Goal: Information Seeking & Learning: Learn about a topic

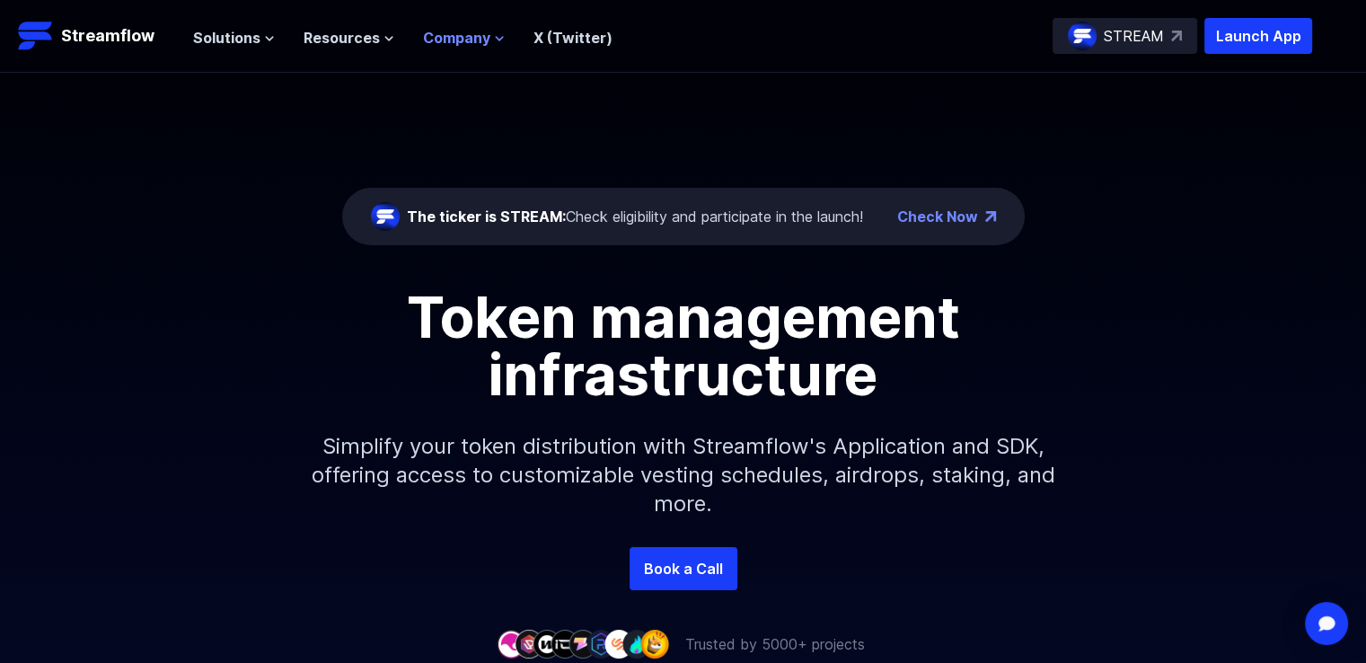
click at [467, 30] on span "Company" at bounding box center [456, 38] width 67 height 22
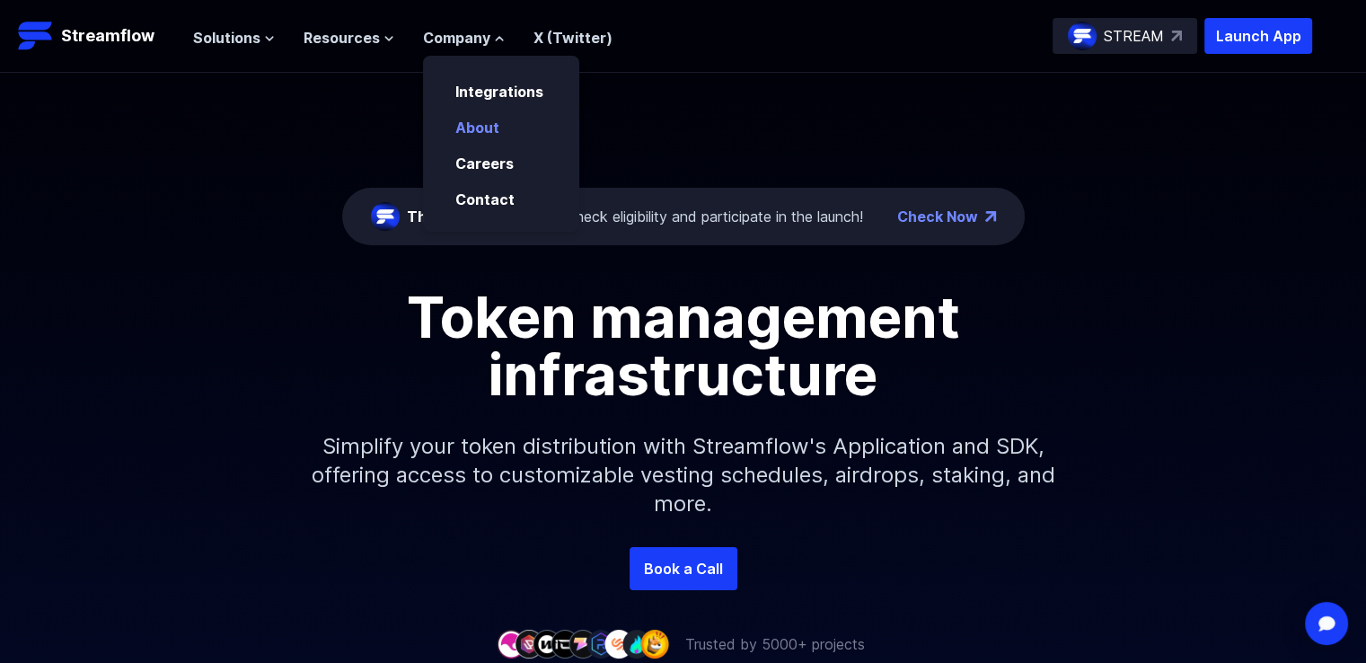
click at [474, 122] on link "About" at bounding box center [477, 128] width 44 height 18
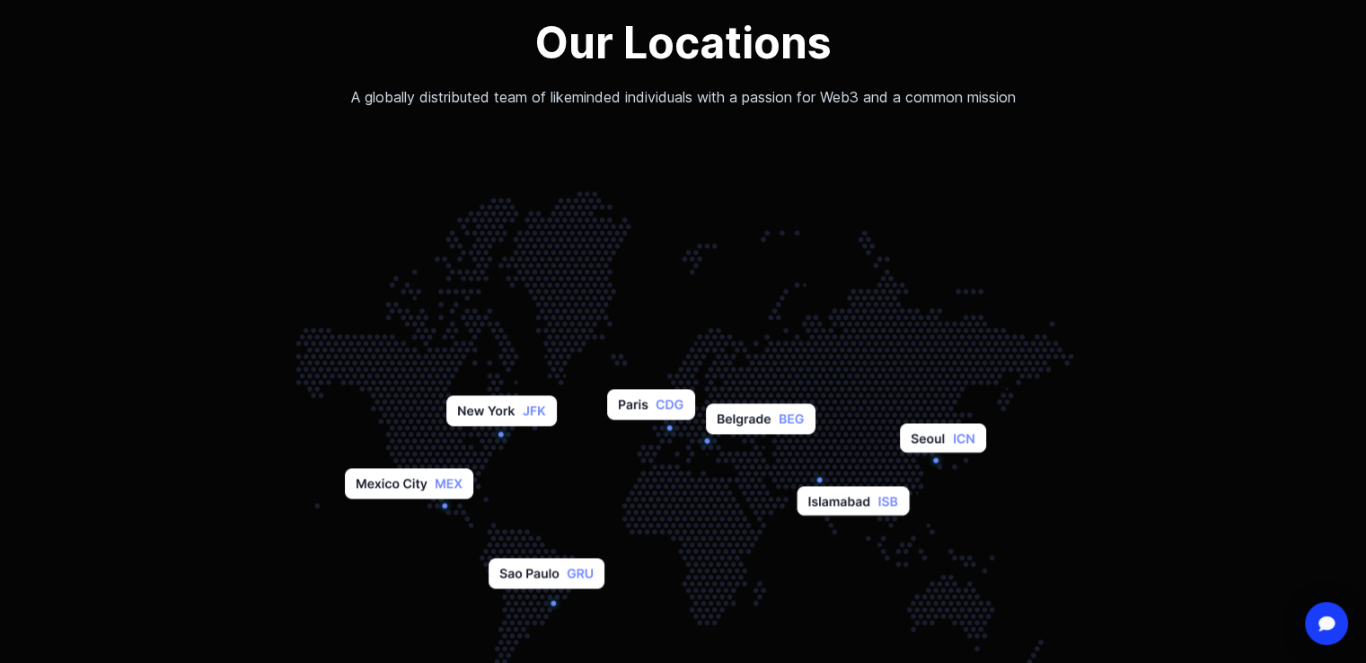
scroll to position [2246, 0]
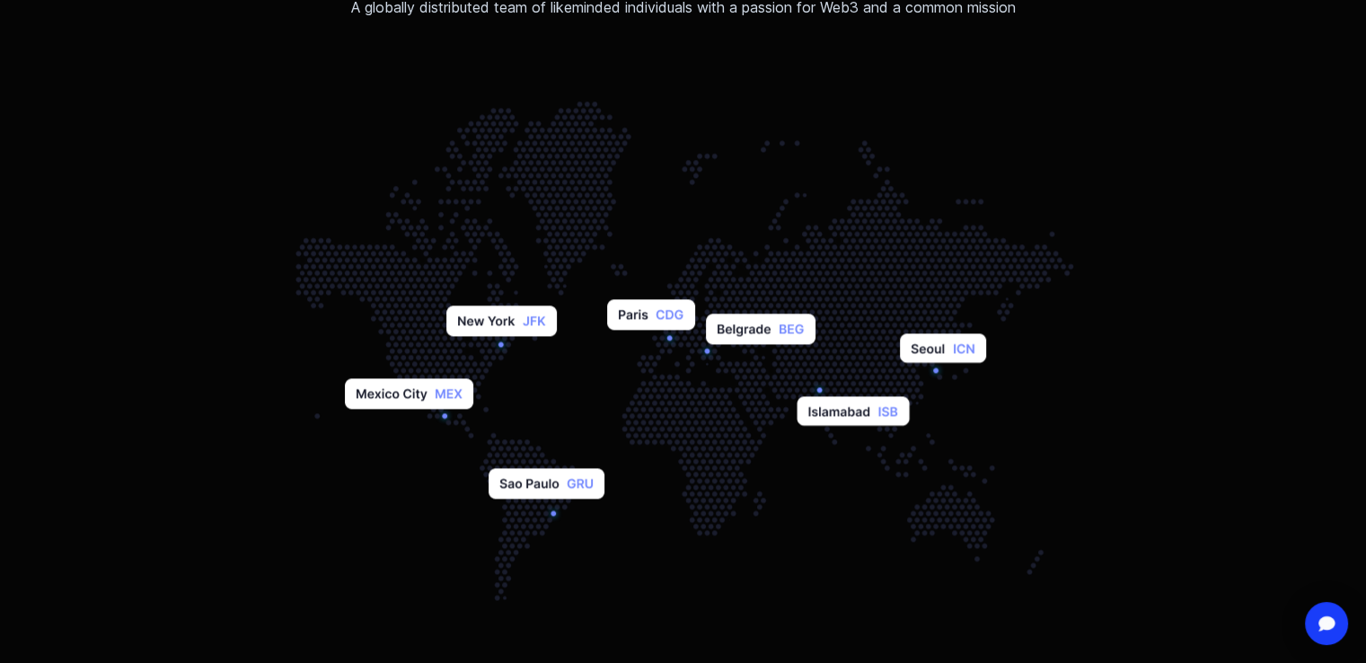
click at [703, 350] on img at bounding box center [683, 344] width 853 height 539
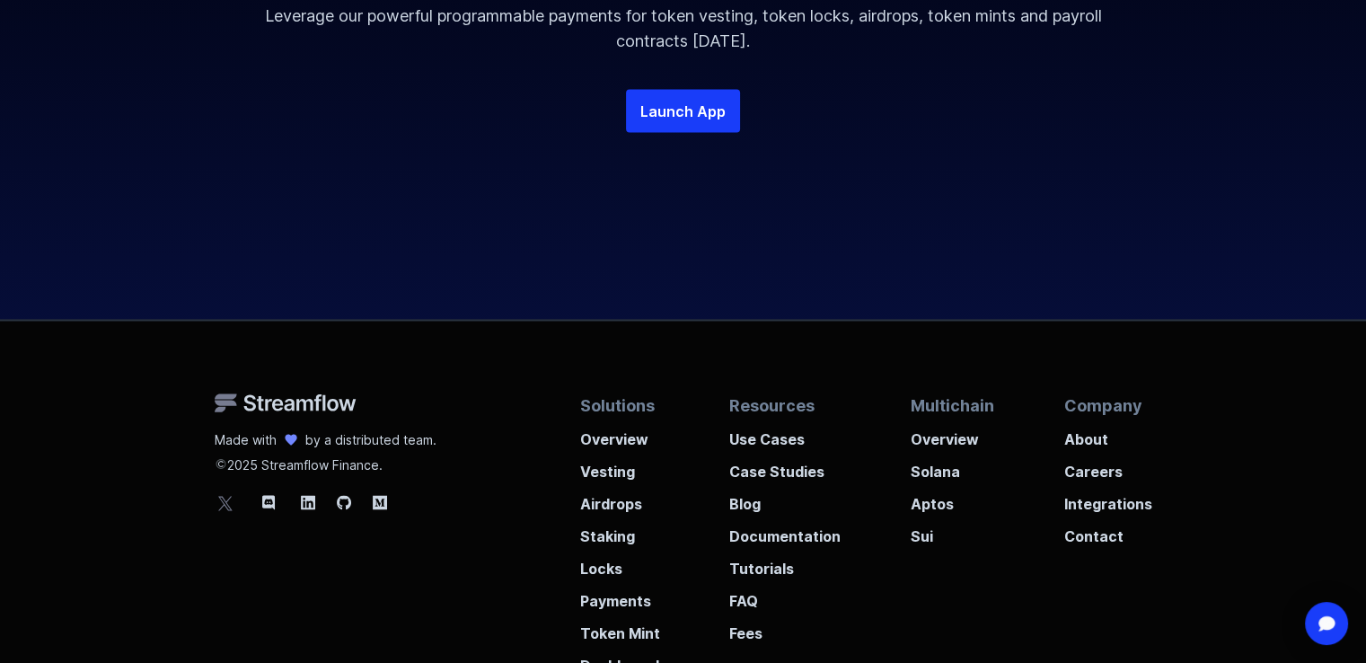
scroll to position [3858, 0]
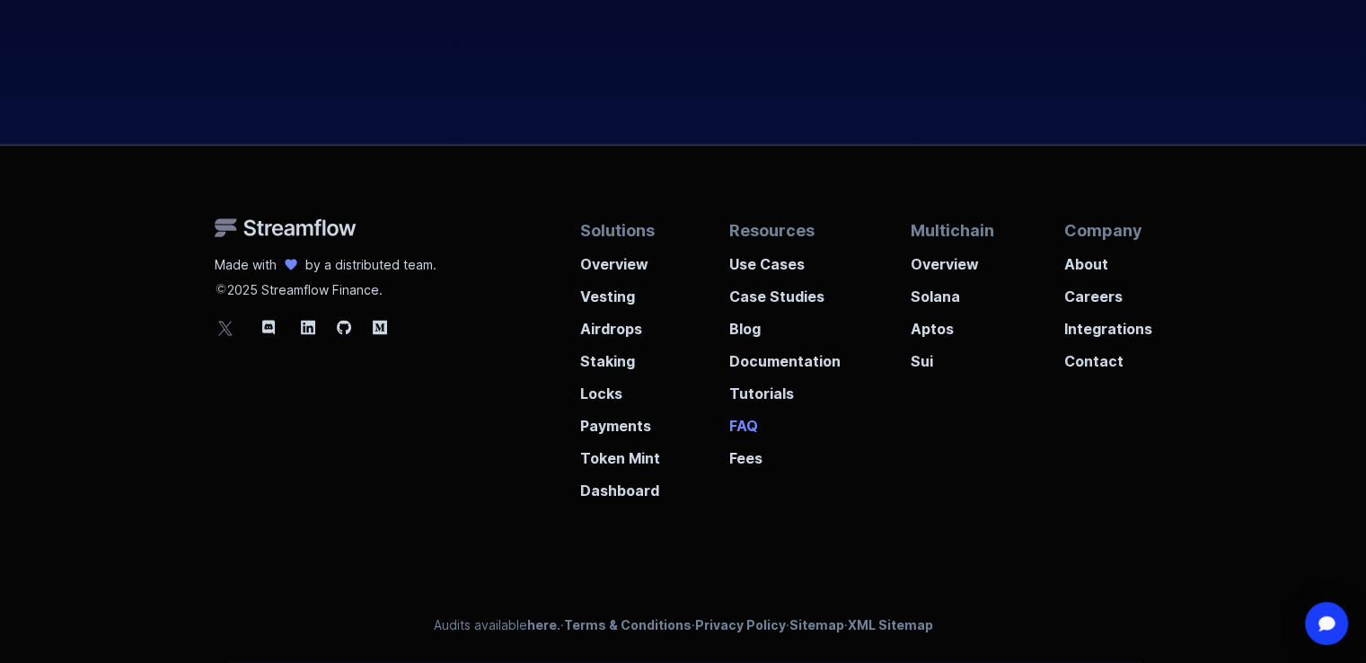
click at [735, 419] on p "FAQ" at bounding box center [784, 420] width 111 height 32
click at [772, 291] on p "Case Studies" at bounding box center [784, 291] width 111 height 32
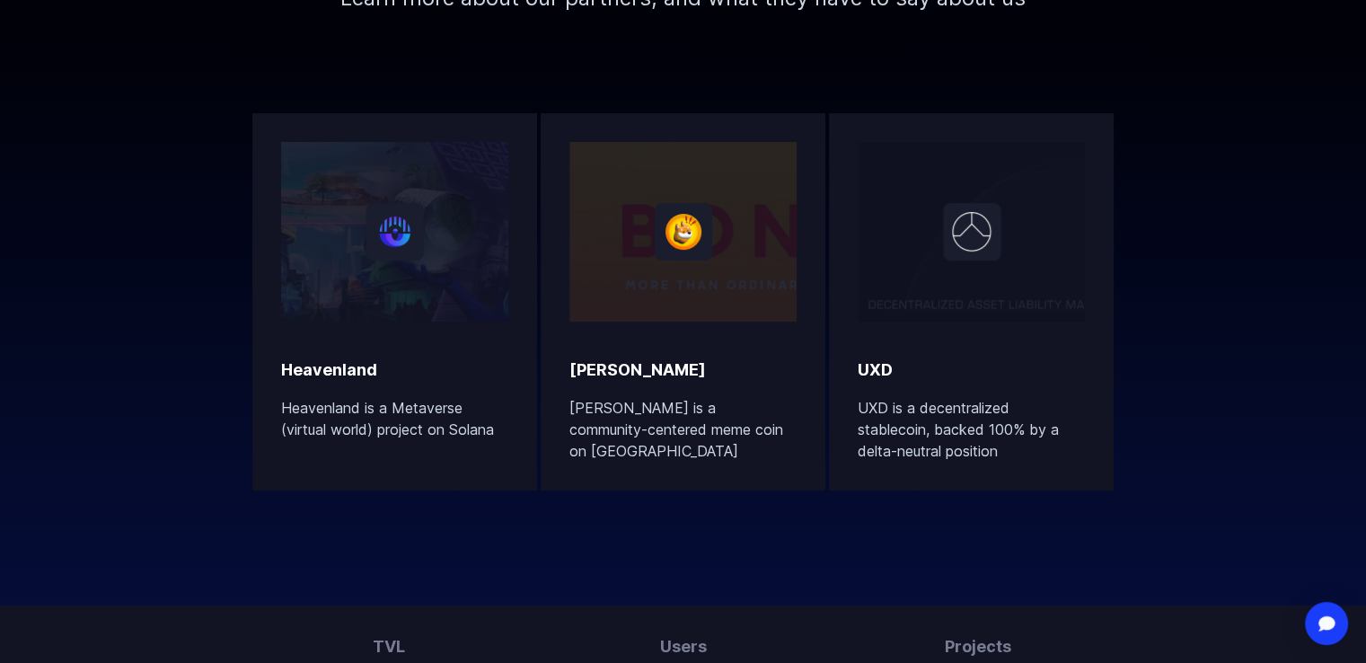
scroll to position [449, 0]
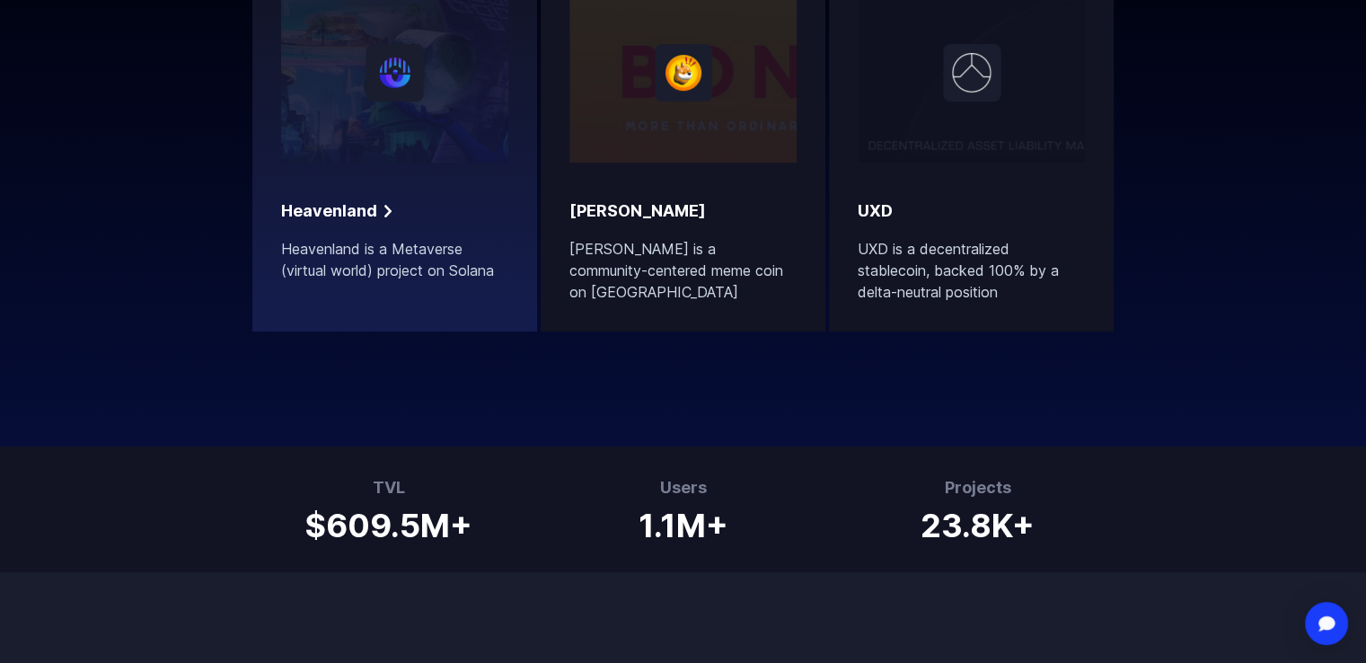
click at [335, 213] on h2 "Heavenland" at bounding box center [329, 211] width 96 height 25
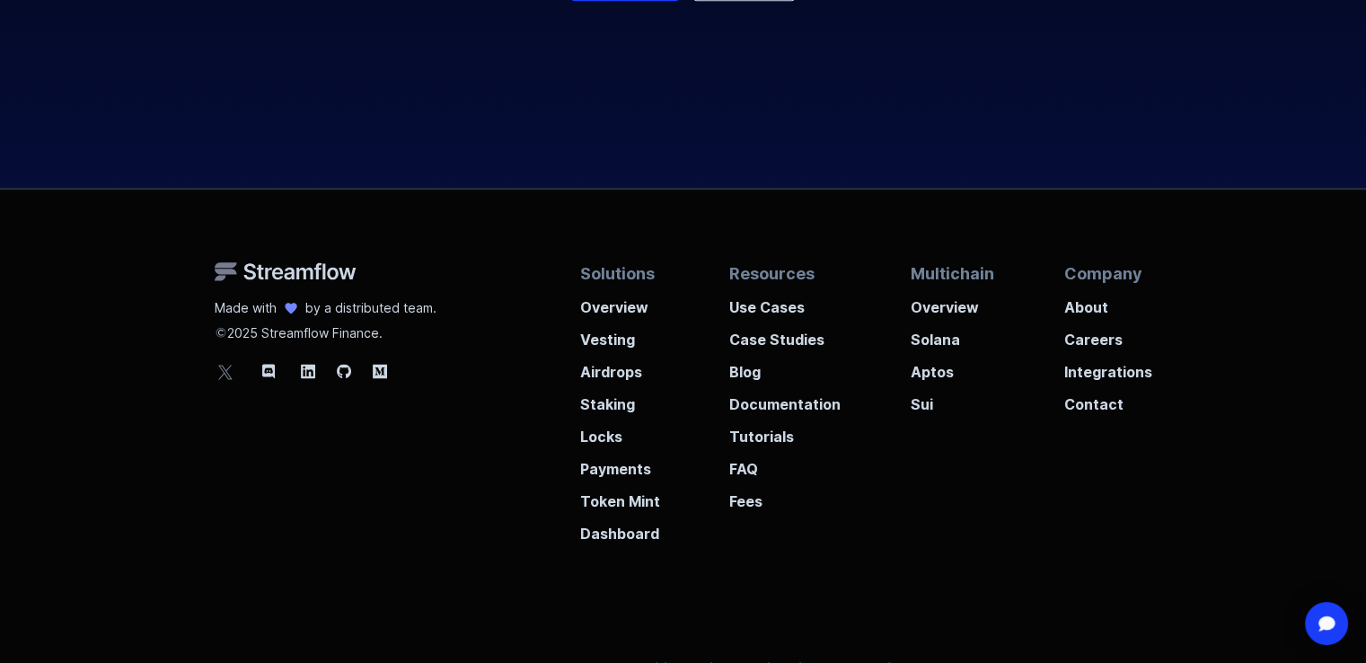
scroll to position [2288, 0]
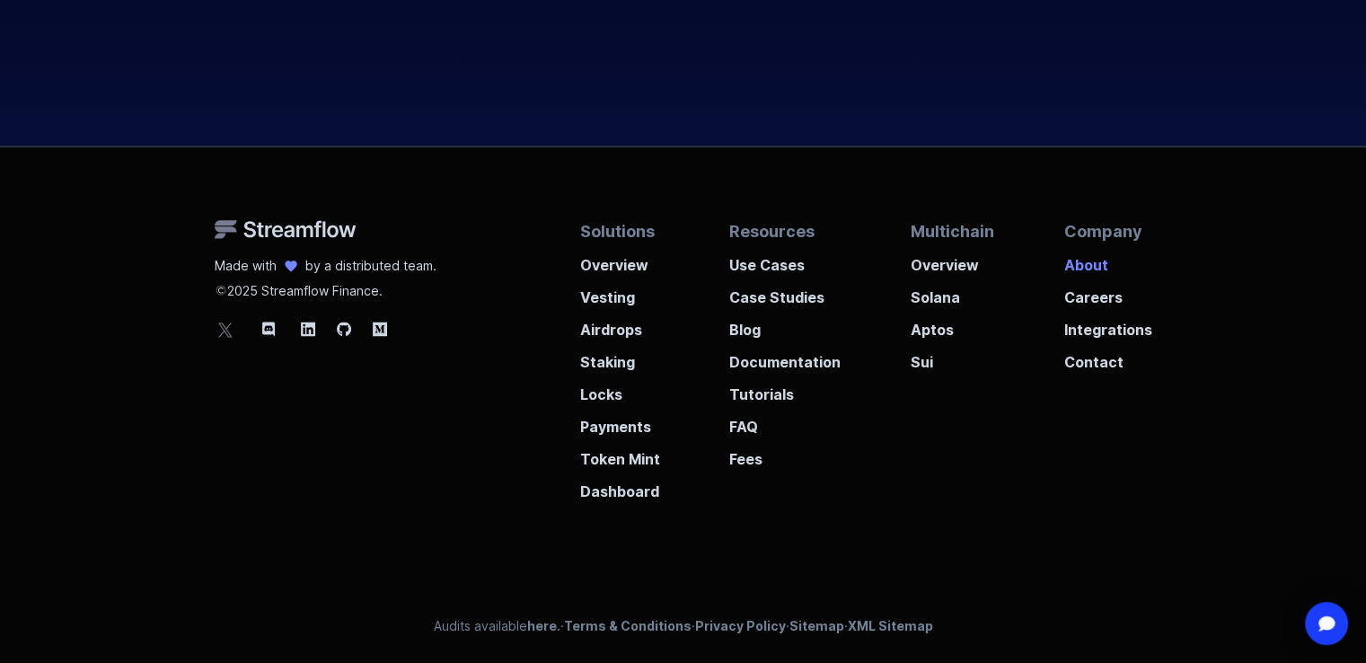
click at [1085, 260] on p "About" at bounding box center [1108, 259] width 88 height 32
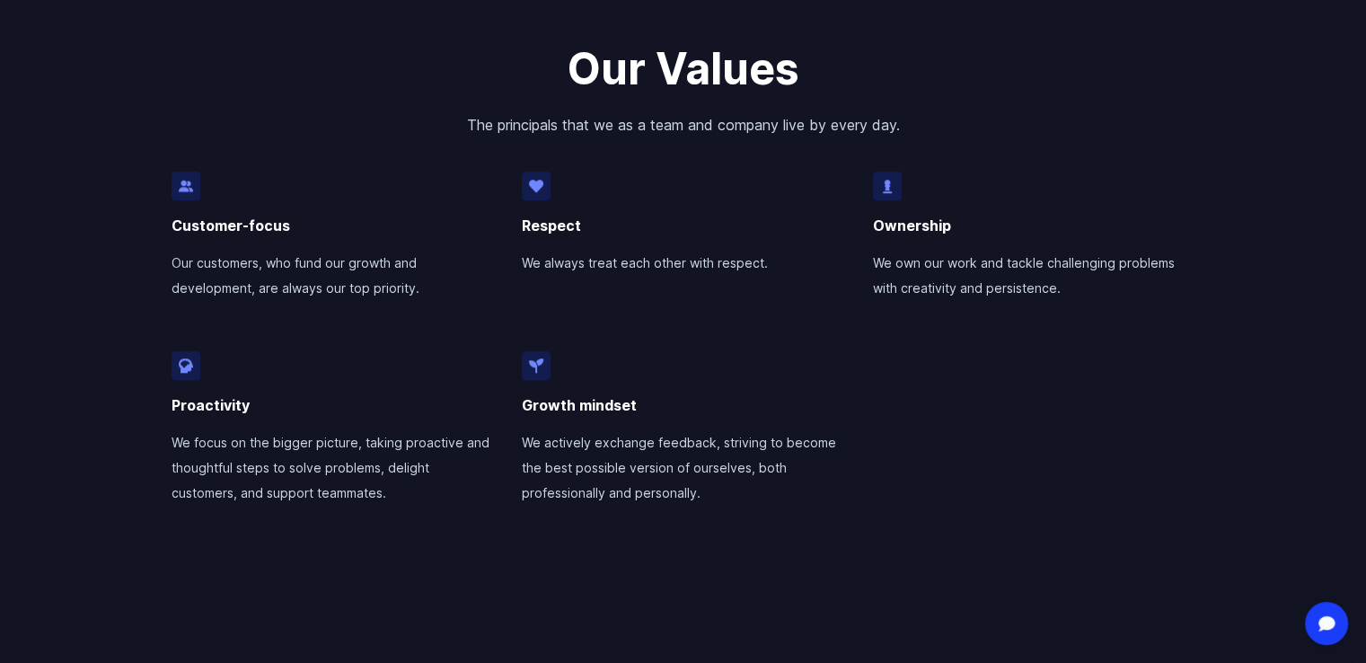
scroll to position [1527, 0]
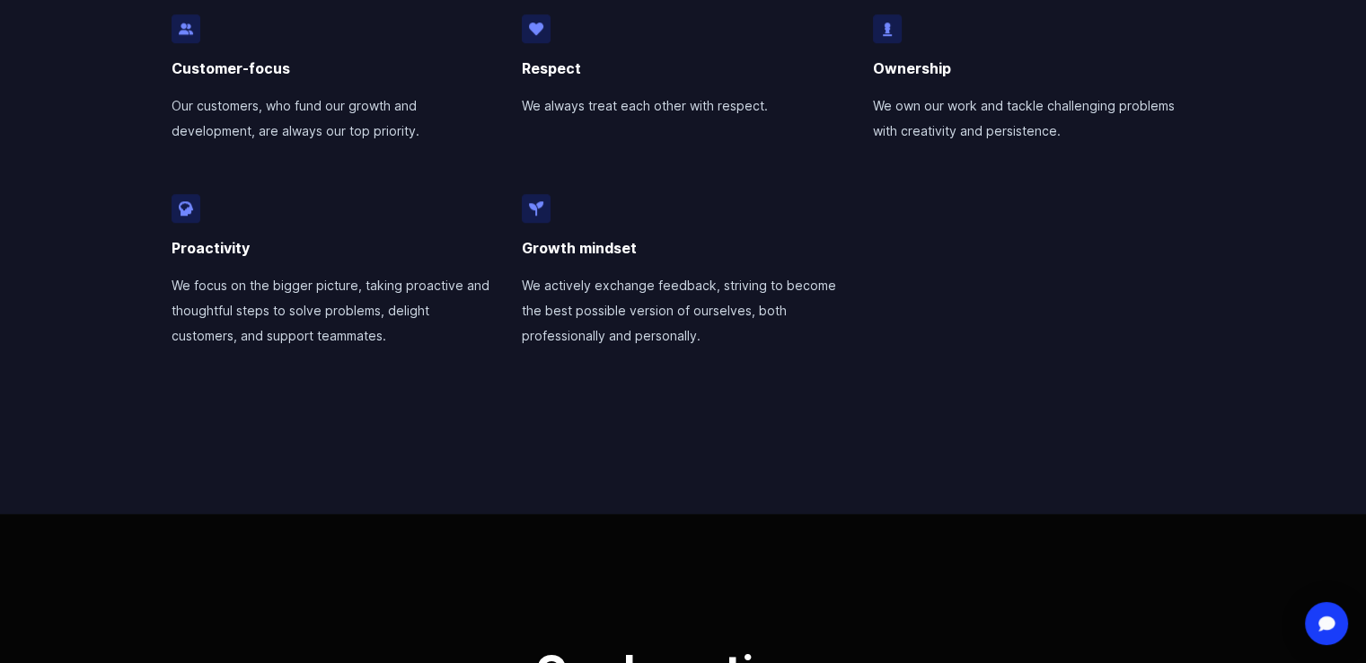
click at [887, 439] on div "Our Values The principals that we as a team and company live by every day. Cust…" at bounding box center [683, 157] width 1366 height 711
